Goal: Check status: Check status

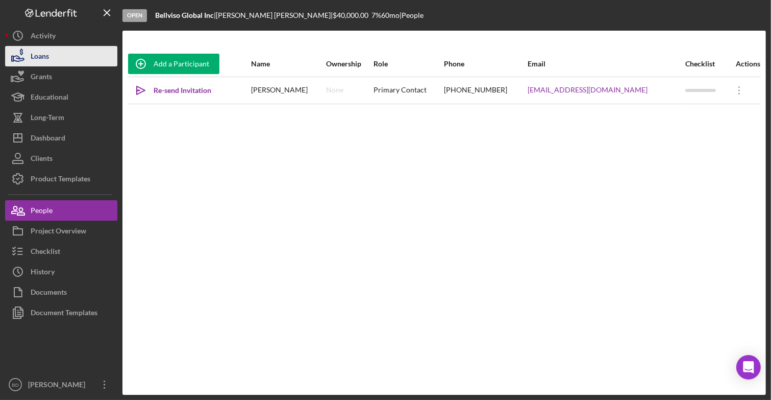
click at [45, 52] on div "Loans" at bounding box center [40, 57] width 18 height 23
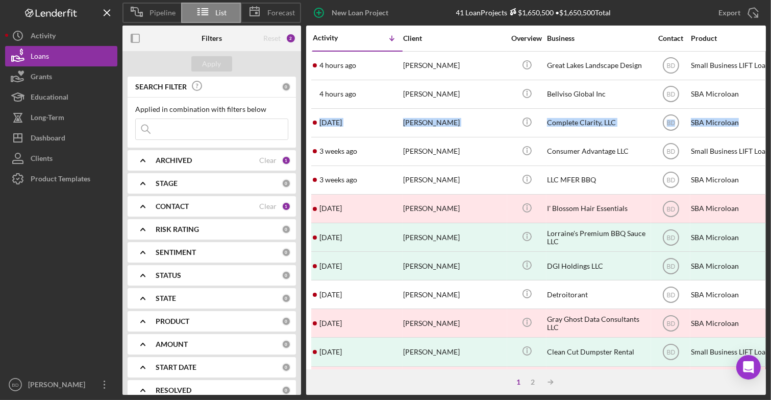
drag, startPoint x: 769, startPoint y: 98, endPoint x: 772, endPoint y: 113, distance: 15.0
click at [770, 113] on html "Pipeline List Forecast New Loan Project 41 Loan Projects $1,650,500 • $1,650,50…" at bounding box center [385, 200] width 771 height 400
click at [647, 8] on div "New Loan Project 41 Loan Projects $1,650,500 • $1,650,500 Total Export Icon/Exp…" at bounding box center [533, 13] width 465 height 26
click at [531, 381] on div "2" at bounding box center [533, 382] width 14 height 8
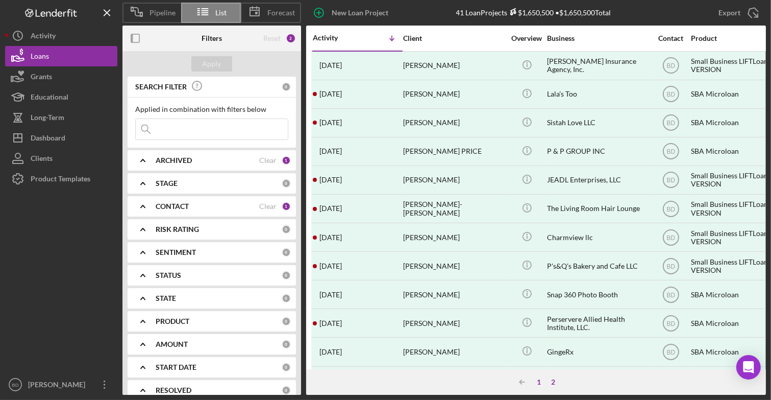
click at [540, 381] on div "1" at bounding box center [539, 382] width 14 height 8
